Goal: Task Accomplishment & Management: Use online tool/utility

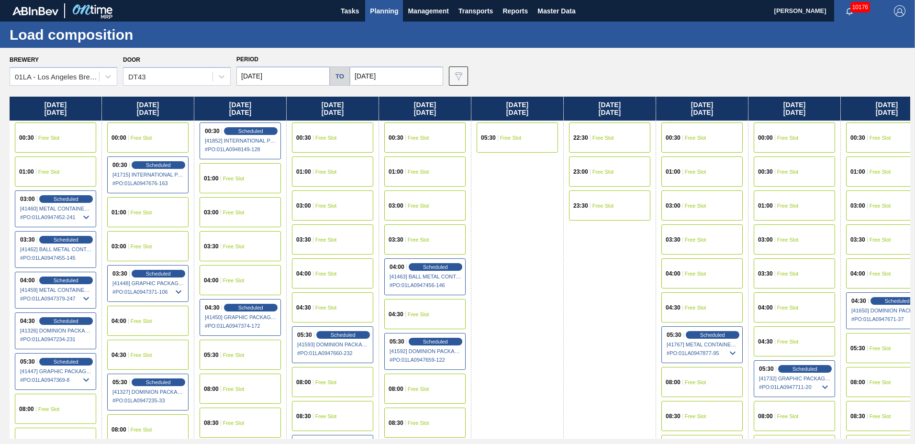
click at [386, 10] on span "Planning" at bounding box center [384, 10] width 28 height 11
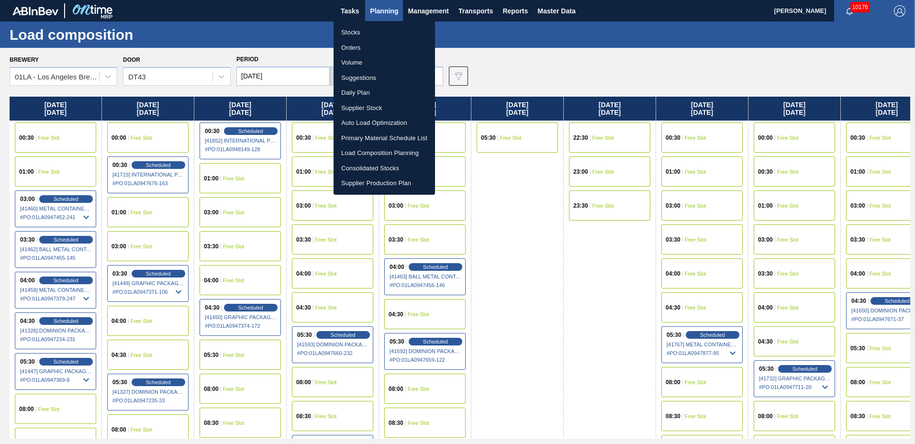
click at [379, 77] on li "Suggestions" at bounding box center [385, 77] width 102 height 15
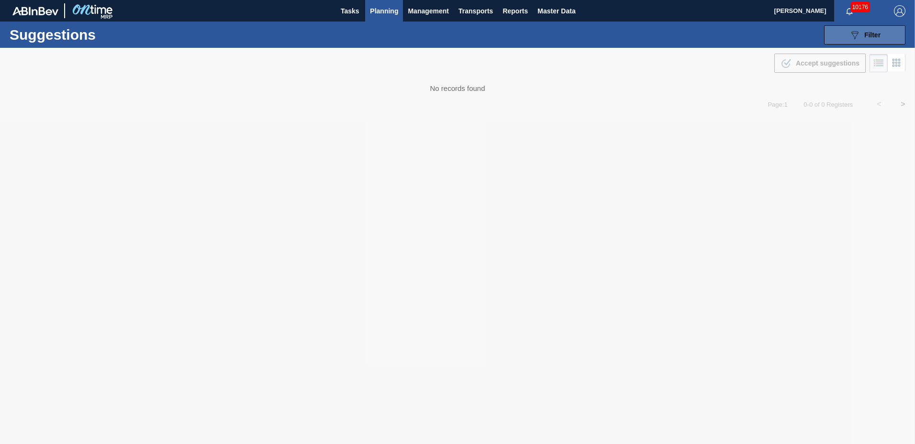
click at [843, 34] on button "089F7B8B-B2A5-4AFE-B5C0-19BA573D28AC Filter" at bounding box center [865, 34] width 81 height 19
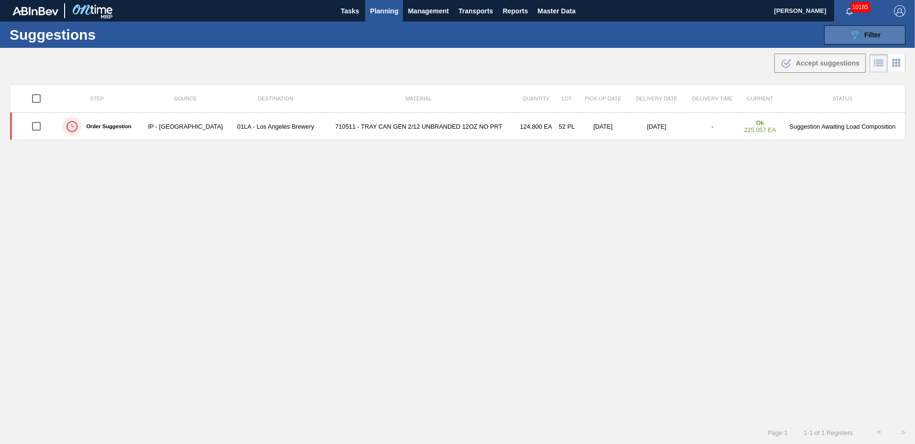
click at [863, 27] on button "089F7B8B-B2A5-4AFE-B5C0-19BA573D28AC Filter" at bounding box center [865, 34] width 81 height 19
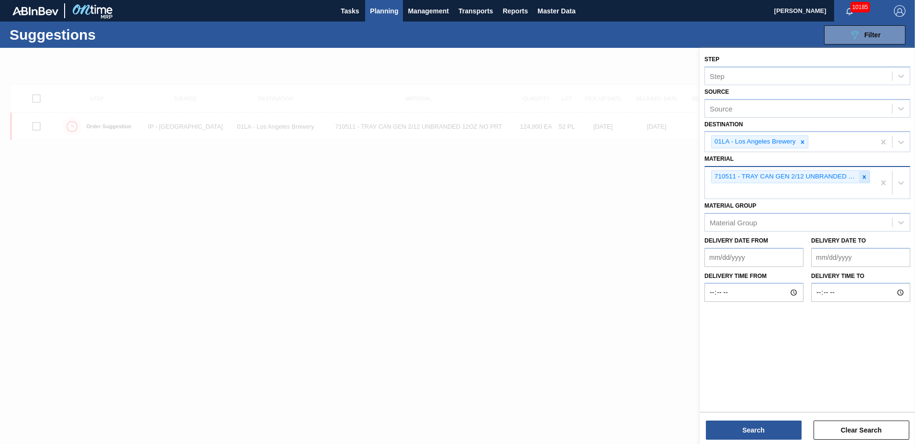
click at [863, 175] on icon at bounding box center [864, 177] width 7 height 7
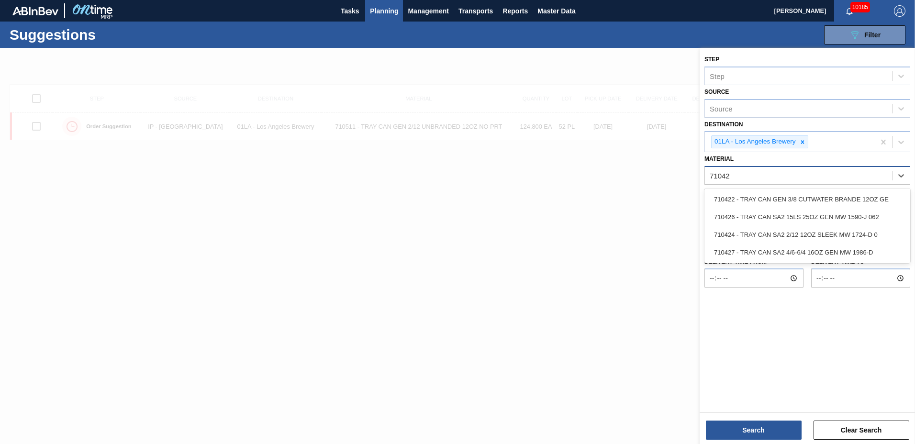
type input "710422"
drag, startPoint x: 779, startPoint y: 196, endPoint x: 779, endPoint y: 212, distance: 15.8
click at [779, 197] on div "710422 - TRAY CAN GEN 3/8 CUTWATER BRANDE 12OZ GE" at bounding box center [808, 200] width 206 height 18
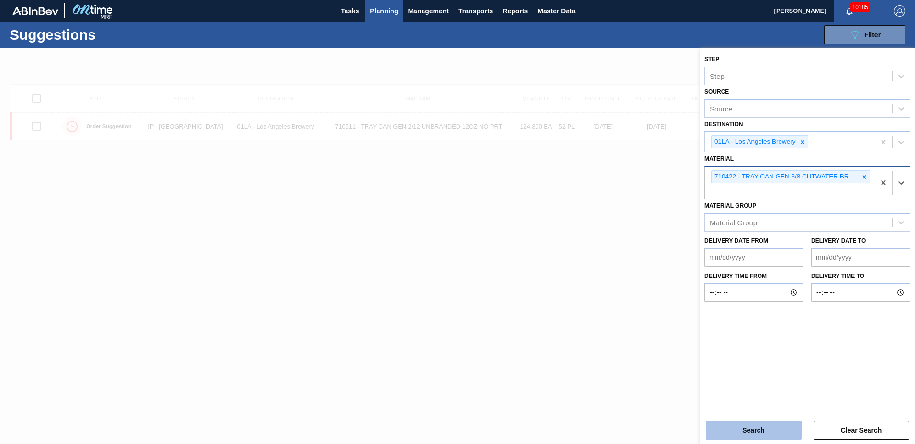
click at [778, 430] on button "Search" at bounding box center [754, 430] width 96 height 19
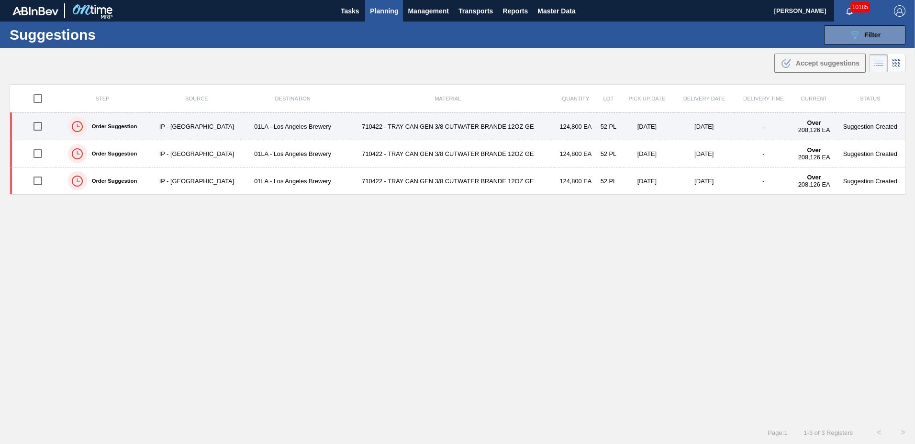
click at [36, 126] on input "checkbox" at bounding box center [38, 126] width 20 height 20
checkbox input "true"
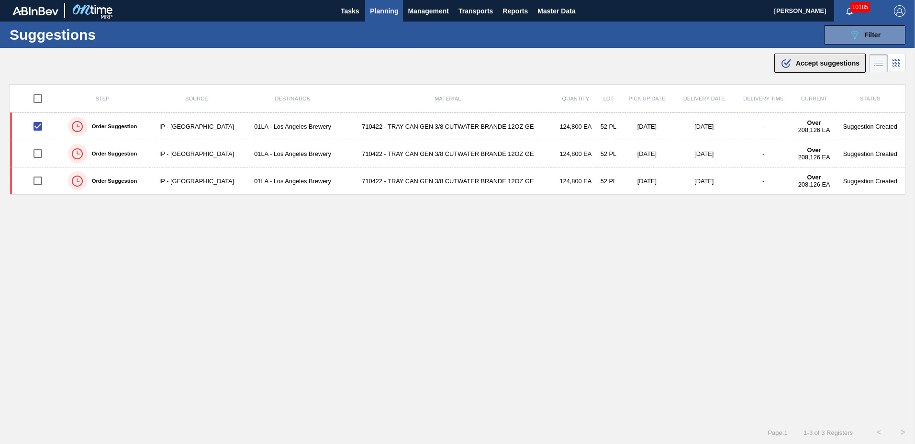
click at [801, 64] on span "Accept suggestions" at bounding box center [828, 63] width 64 height 8
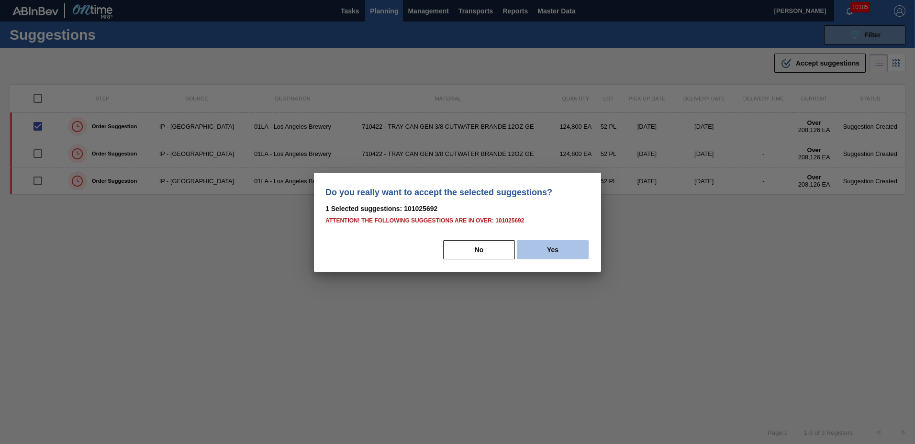
click at [542, 249] on button "Yes" at bounding box center [553, 249] width 72 height 19
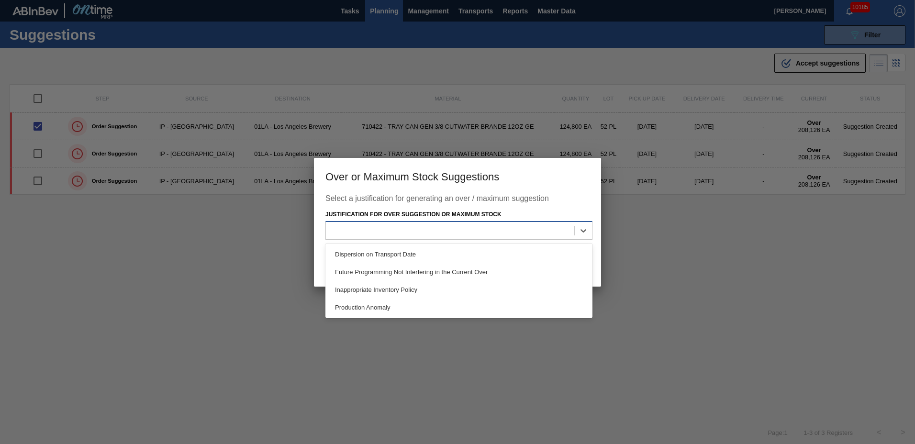
click at [417, 236] on div at bounding box center [450, 231] width 249 height 14
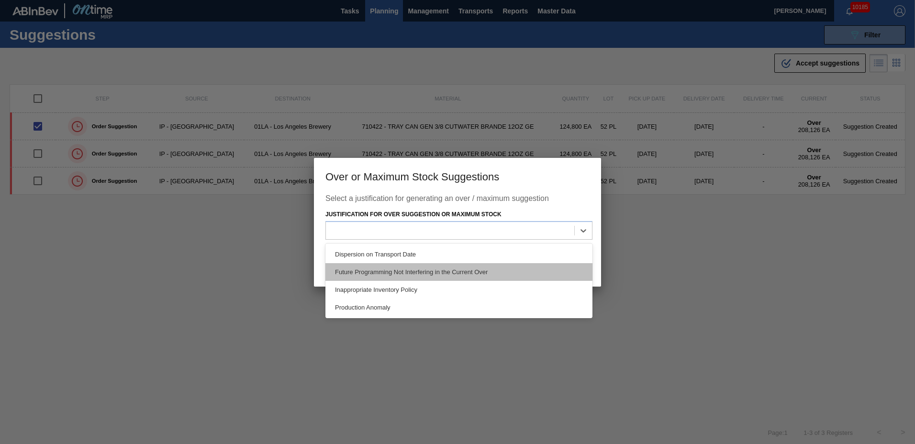
click at [396, 271] on div "Future Programming Not Interfering in the Current Over" at bounding box center [459, 272] width 267 height 18
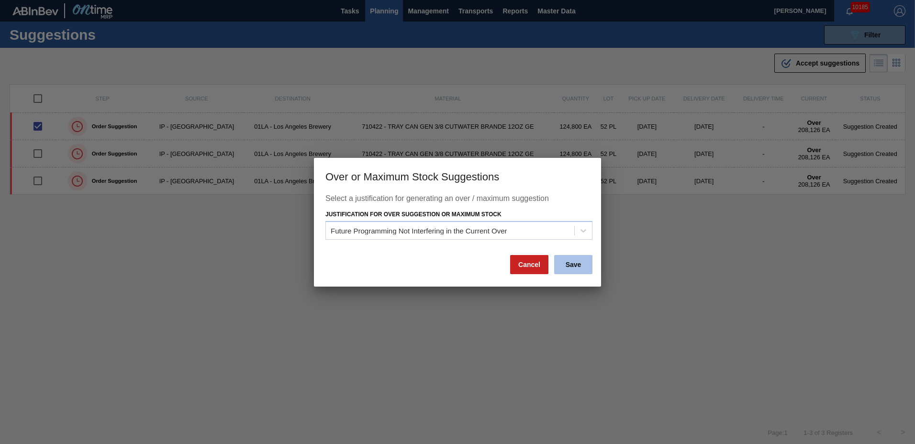
click at [579, 271] on button "Save" at bounding box center [573, 264] width 38 height 19
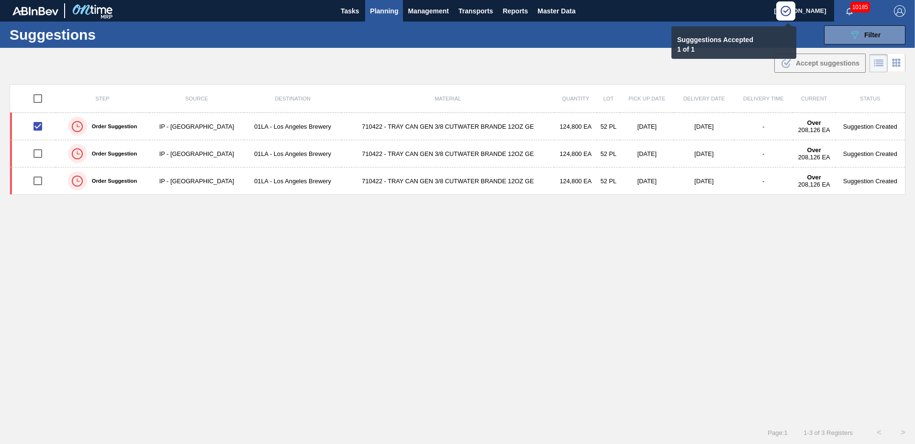
click at [383, 10] on span "Planning" at bounding box center [384, 10] width 28 height 11
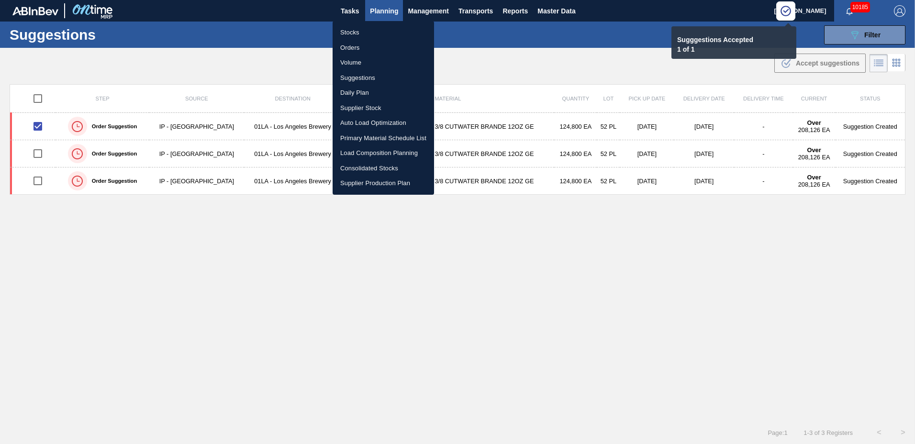
click at [356, 147] on li "Load Composition Planning" at bounding box center [384, 153] width 102 height 15
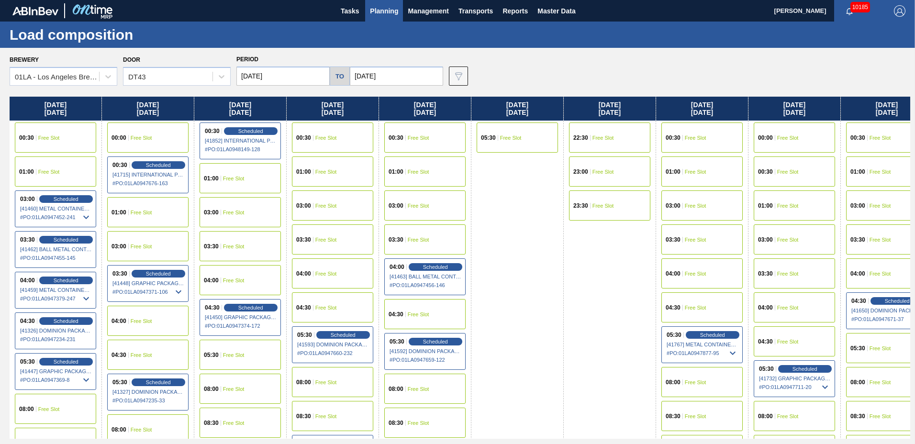
click at [772, 172] on span "00:30" at bounding box center [765, 172] width 15 height 6
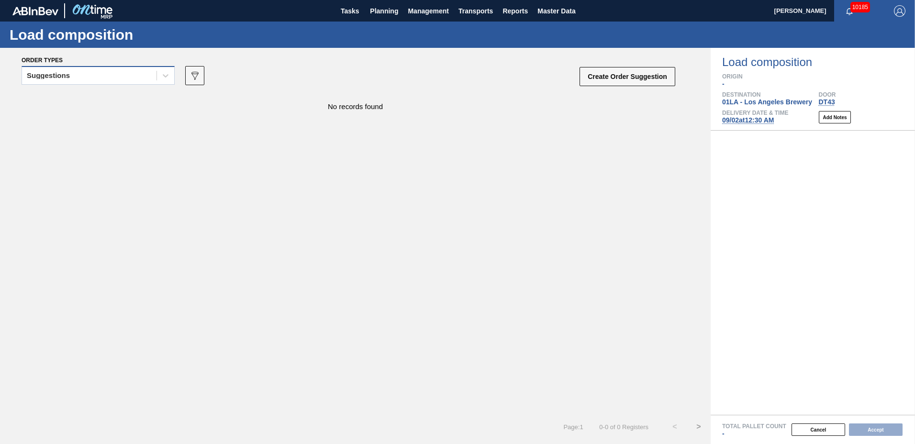
click at [104, 78] on div "Suggestions" at bounding box center [89, 76] width 135 height 14
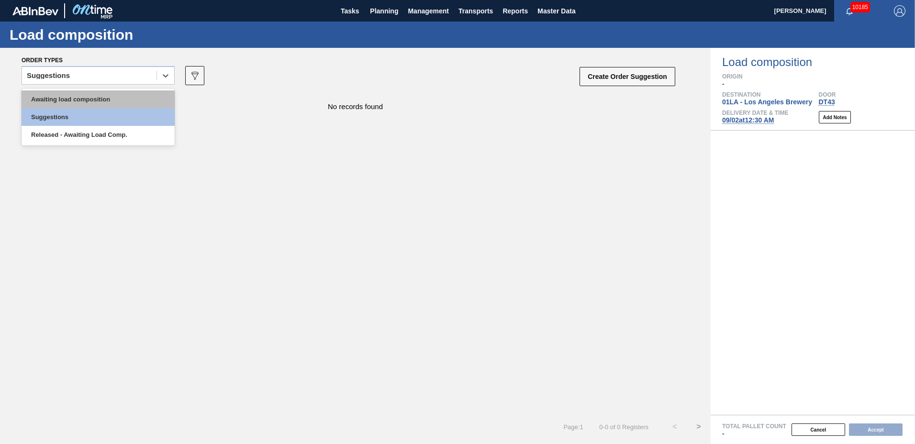
click at [101, 99] on div "Awaiting load composition" at bounding box center [98, 99] width 153 height 18
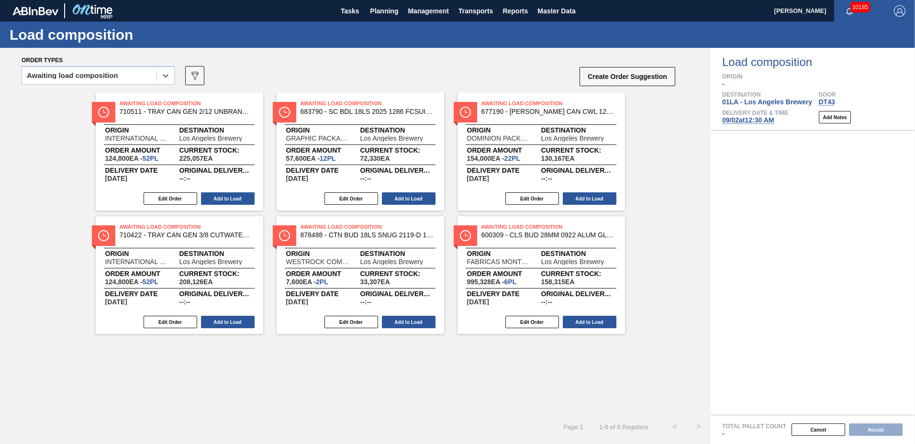
click at [232, 329] on div "Edit Order Add to Load" at bounding box center [176, 322] width 160 height 14
click at [225, 321] on button "Add to Load" at bounding box center [228, 322] width 54 height 12
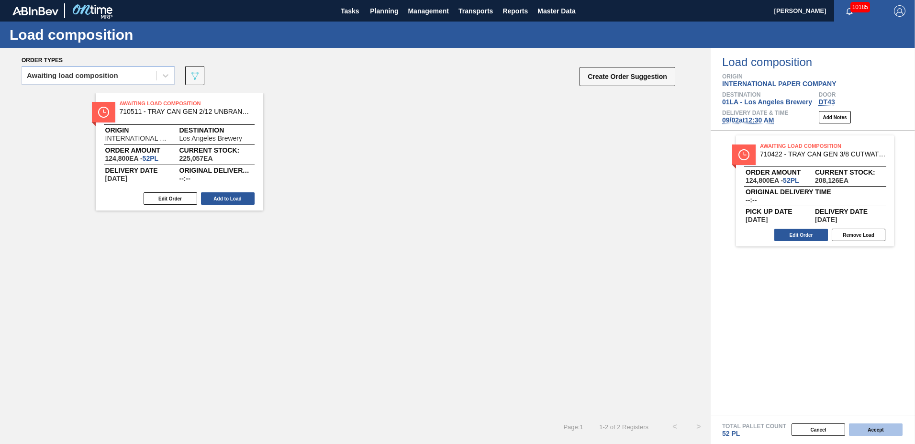
click at [880, 432] on button "Accept" at bounding box center [876, 430] width 54 height 12
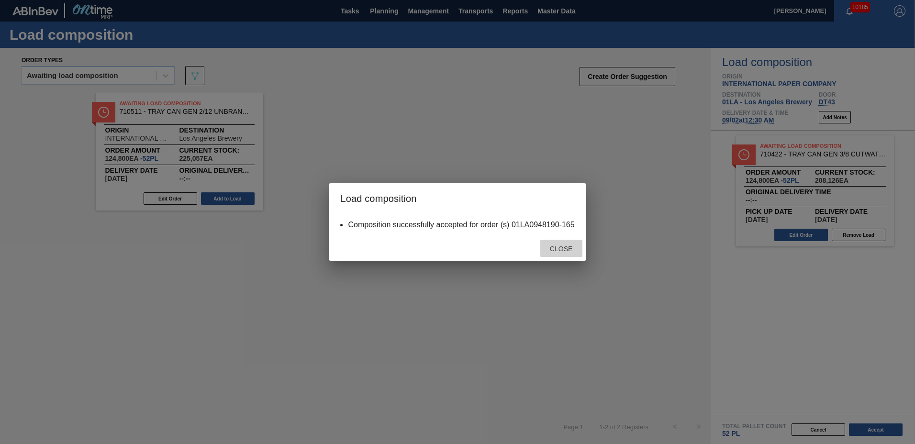
click at [564, 247] on span "Close" at bounding box center [561, 249] width 38 height 8
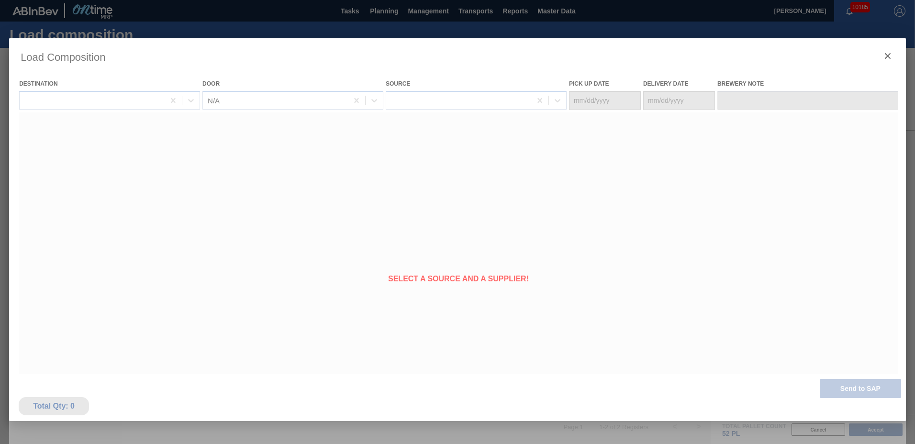
type Date "[DATE]"
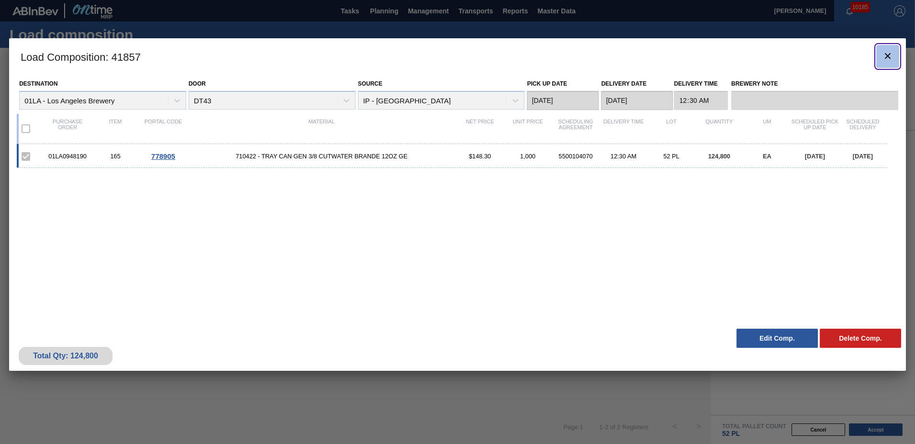
click at [885, 59] on icon "botão de ícone" at bounding box center [887, 55] width 11 height 11
